Goal: Task Accomplishment & Management: Use online tool/utility

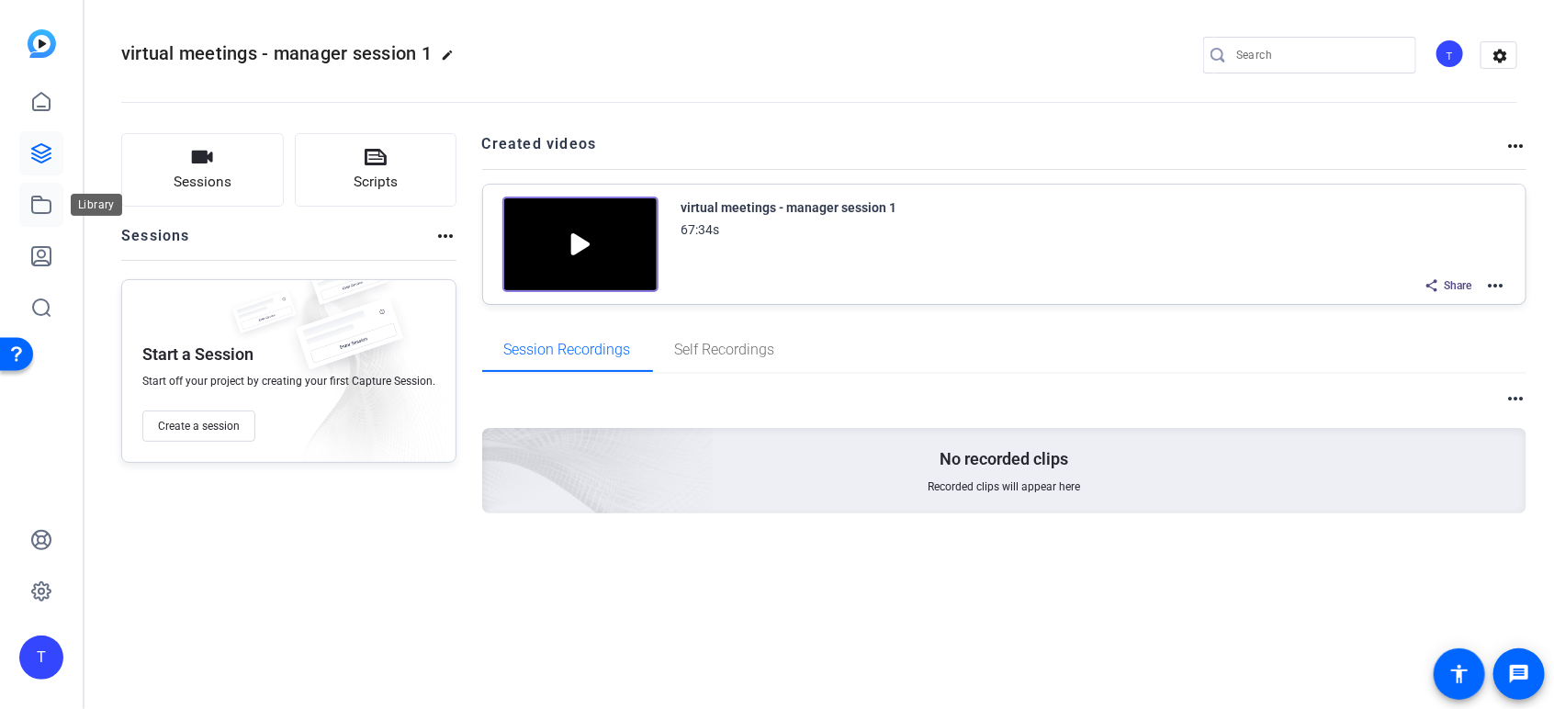
click at [34, 204] on icon at bounding box center [41, 205] width 22 height 22
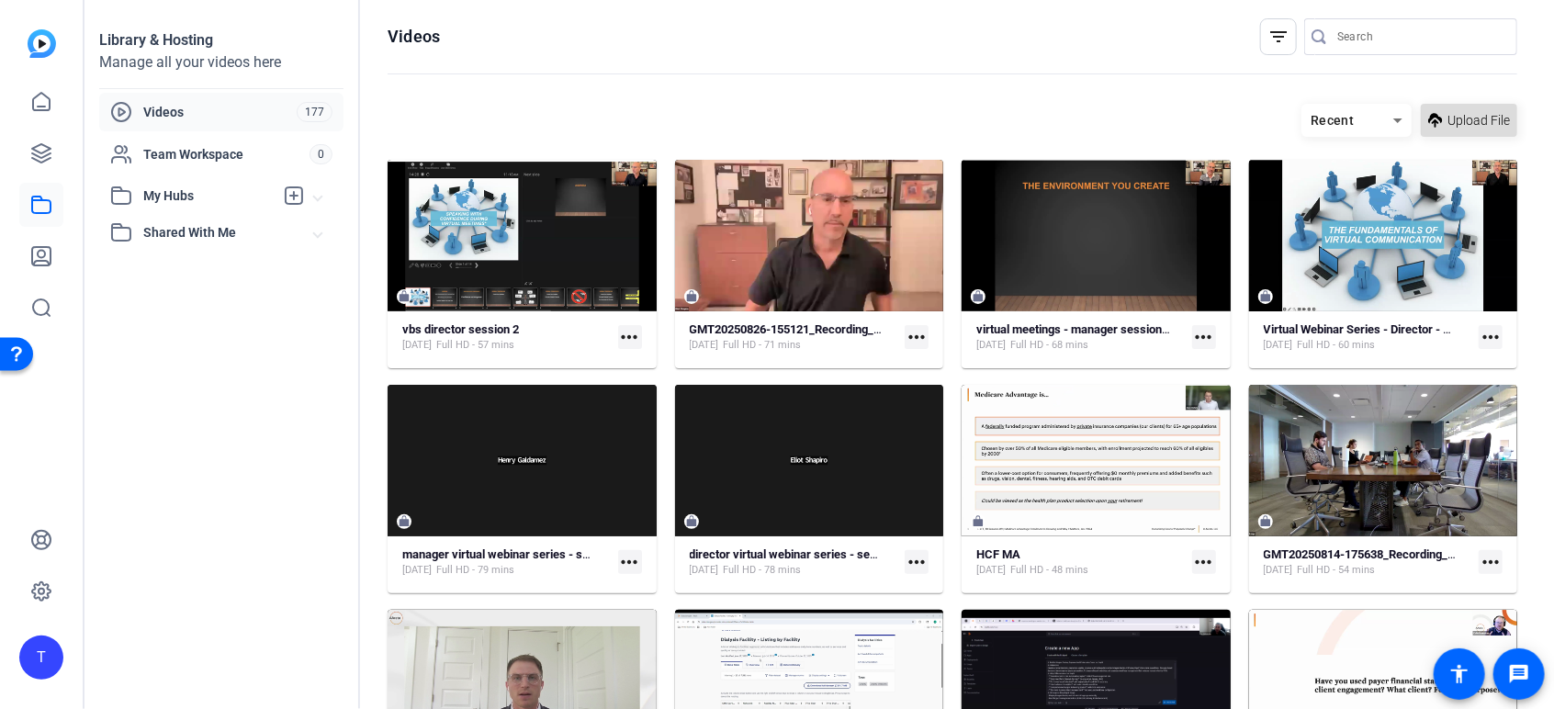
click at [1448, 117] on span "Upload File" at bounding box center [1479, 120] width 62 height 19
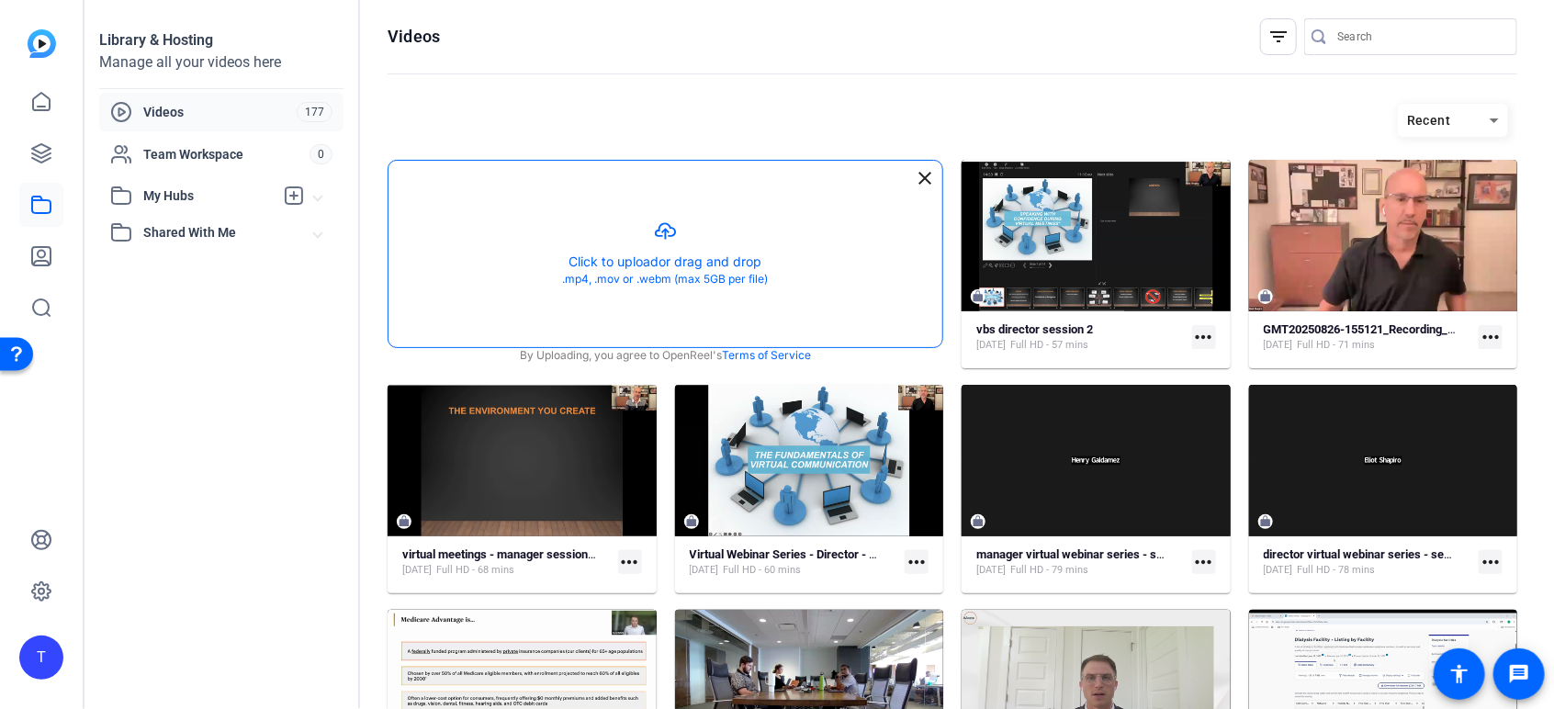
click at [764, 204] on button "button" at bounding box center [666, 254] width 554 height 186
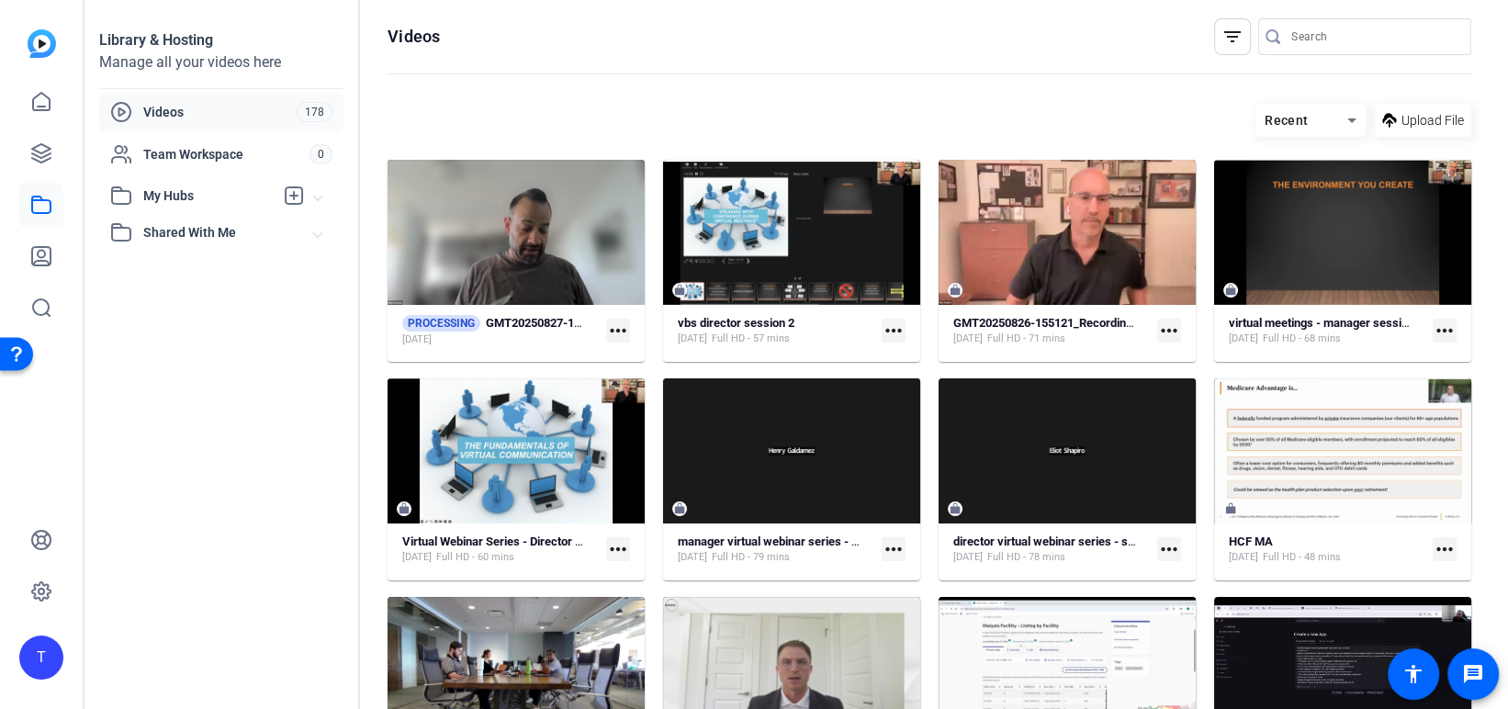
click at [679, 105] on div "Recent Upload File" at bounding box center [930, 120] width 1084 height 33
click at [524, 317] on strong "GMT20250827-195259_Recording_1920x1080" at bounding box center [607, 323] width 242 height 14
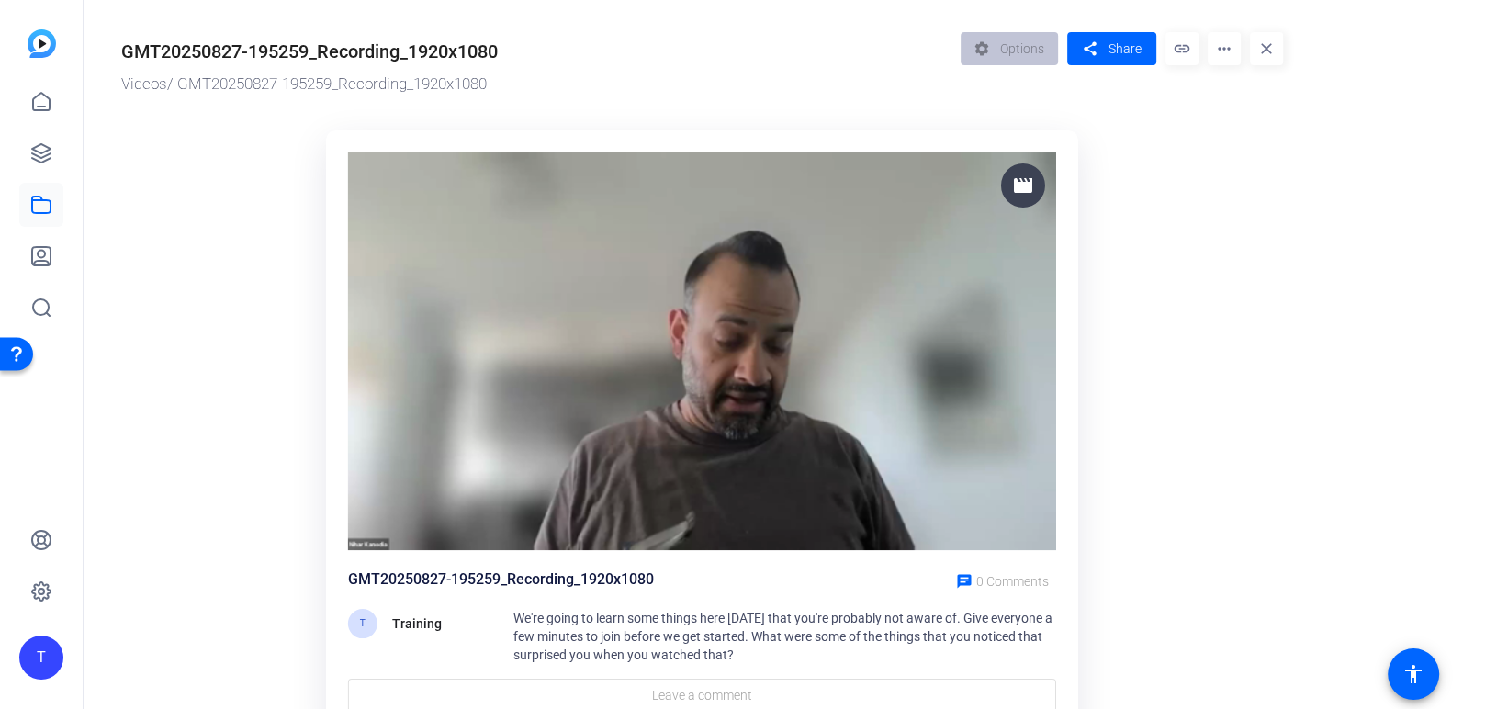
click at [456, 66] on div "GMT20250827-195259_Recording_1920x1080 Videos / GMT20250827-195259_Recording_19…" at bounding box center [536, 64] width 830 height 64
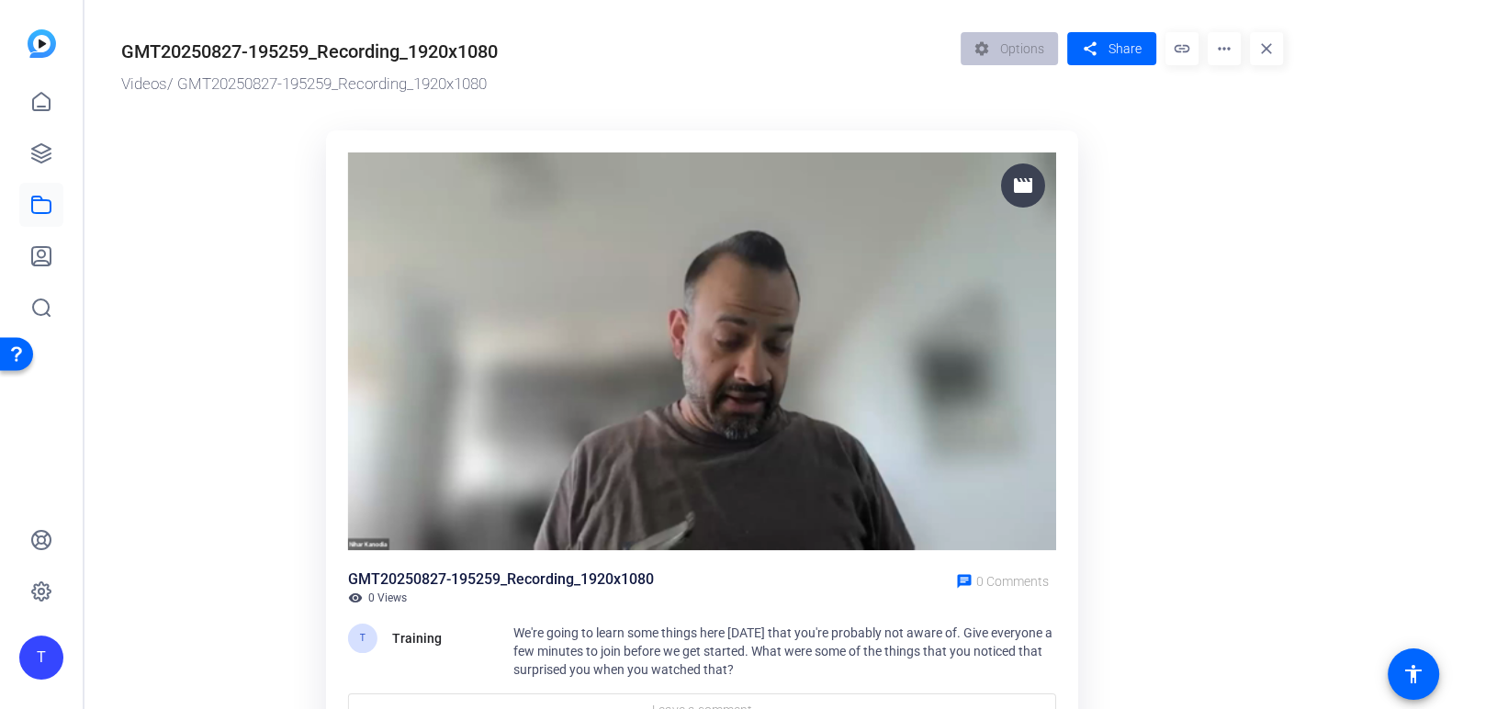
click at [1220, 51] on mat-icon "more_horiz" at bounding box center [1224, 48] width 33 height 33
click at [1133, 170] on div at bounding box center [754, 354] width 1508 height 709
click at [34, 149] on icon at bounding box center [41, 153] width 18 height 18
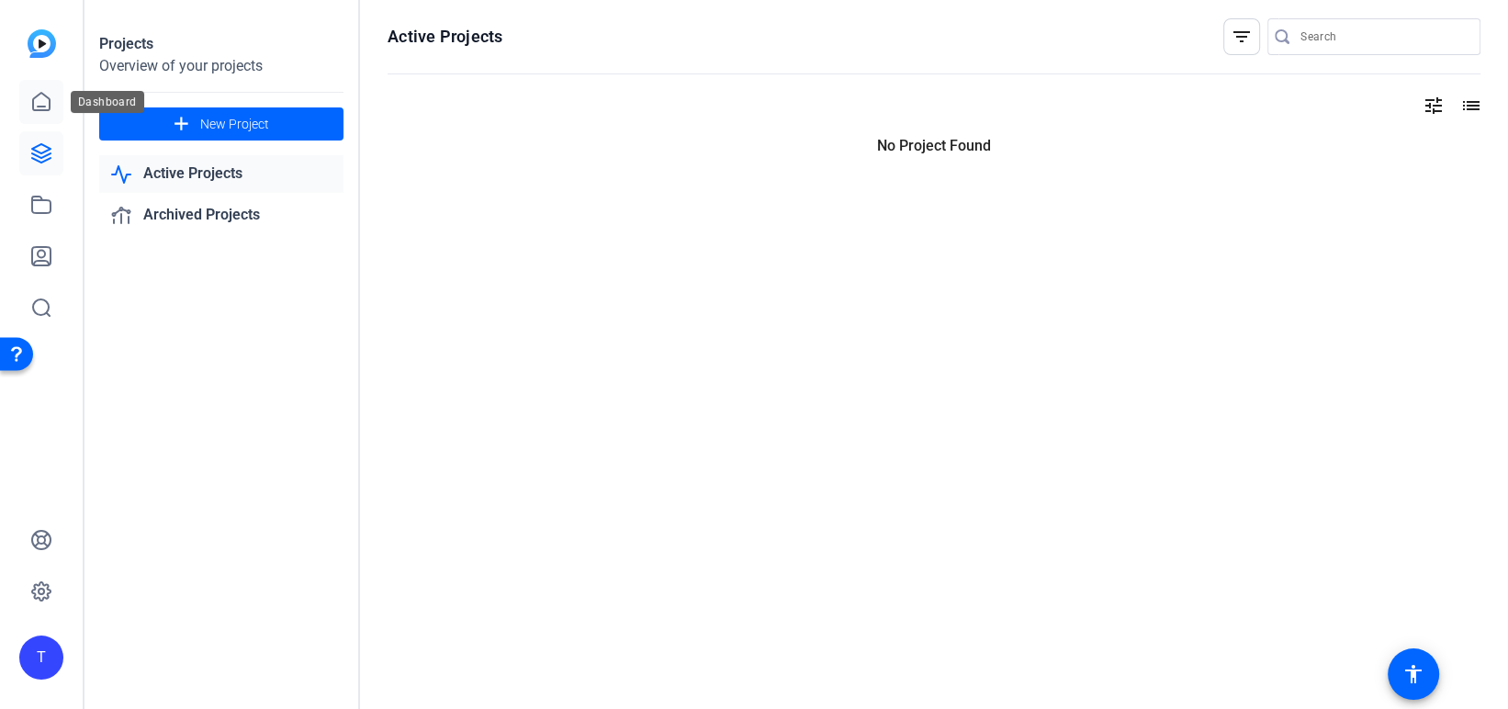
click at [32, 95] on icon at bounding box center [41, 102] width 22 height 22
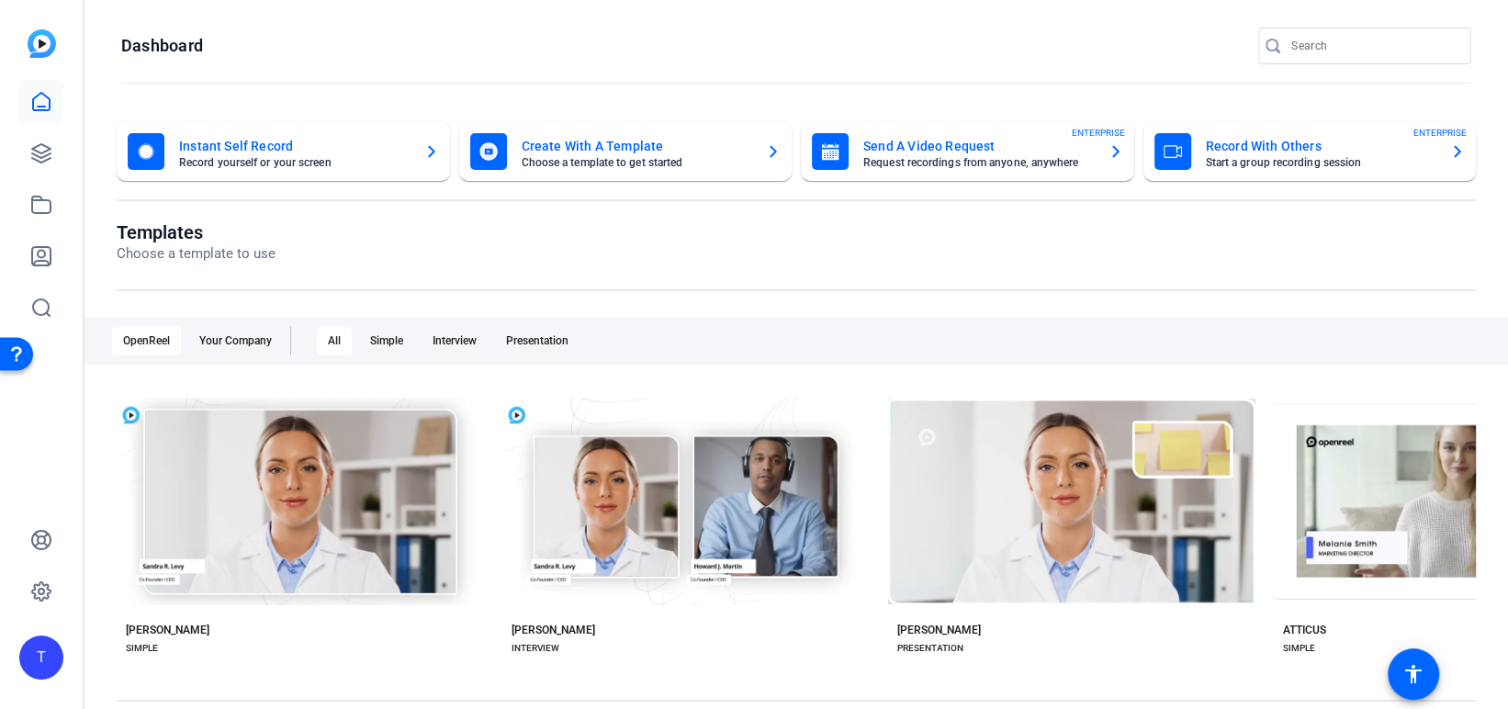
click at [552, 143] on mat-card-title "Create With A Template" at bounding box center [637, 146] width 231 height 22
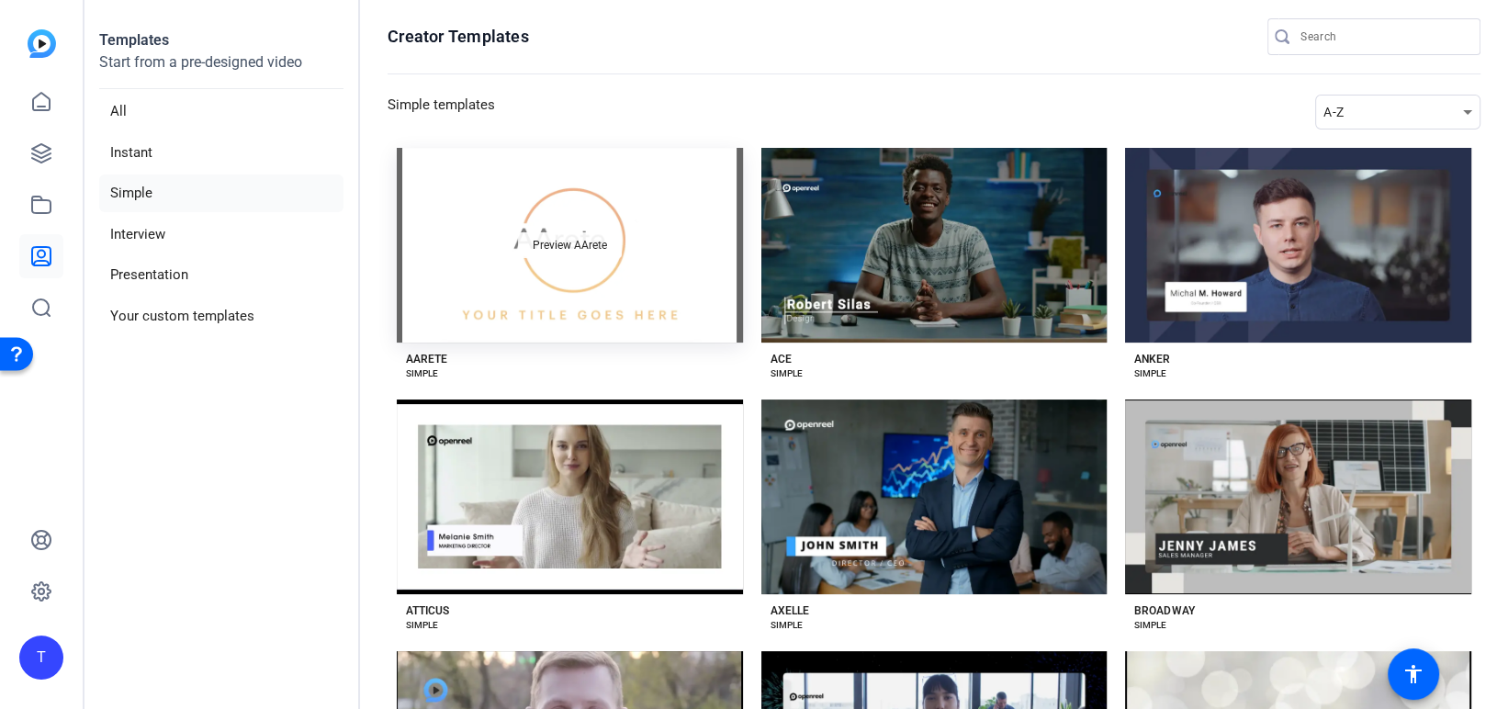
click at [522, 232] on div "Preview AArete" at bounding box center [570, 245] width 104 height 26
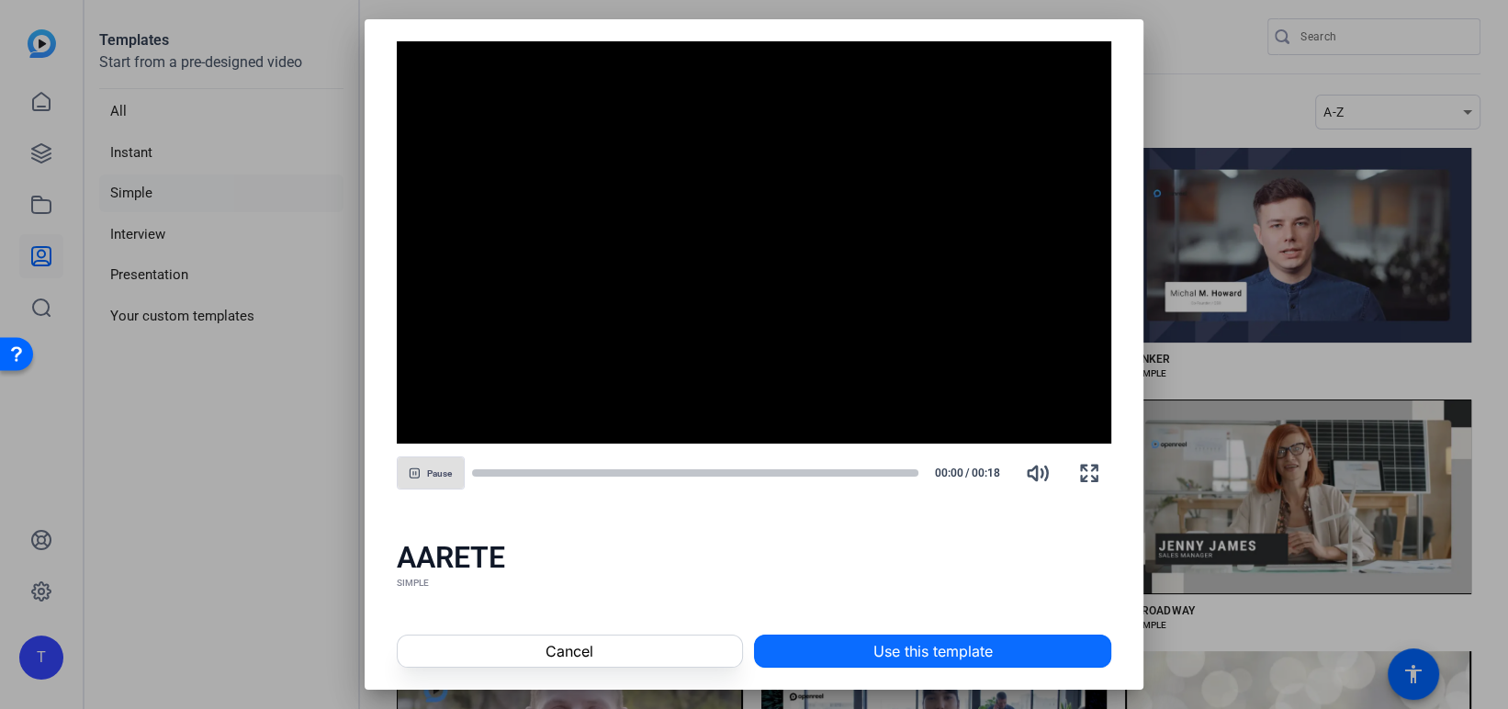
click at [827, 651] on span at bounding box center [932, 651] width 355 height 44
